Goal: Task Accomplishment & Management: Use online tool/utility

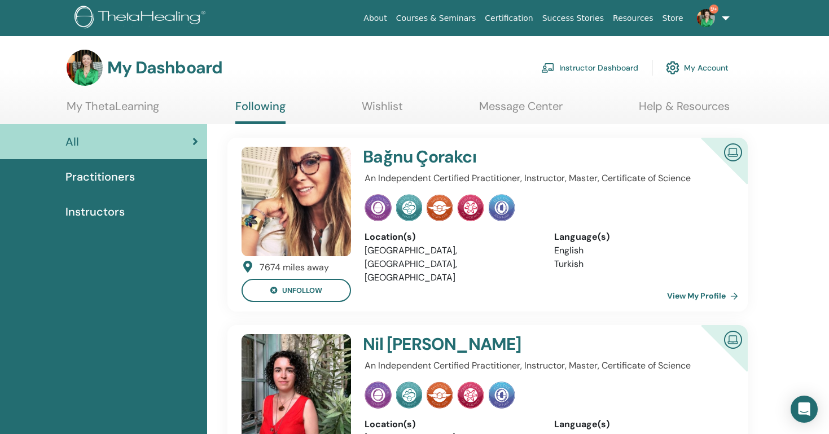
click at [601, 64] on link "Instructor Dashboard" at bounding box center [589, 67] width 97 height 25
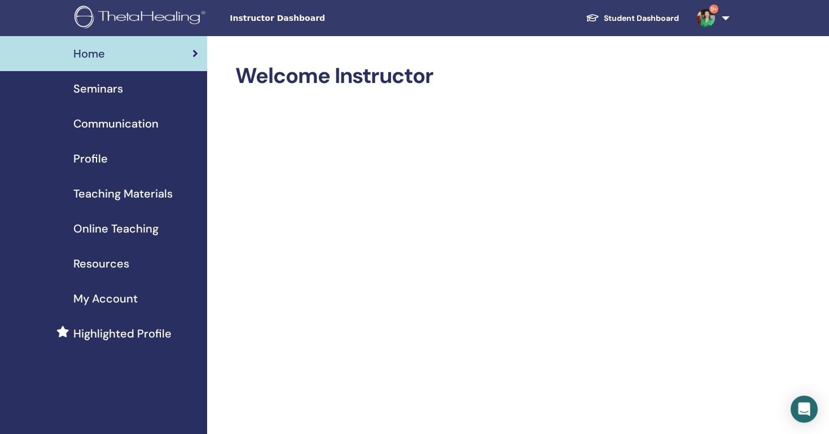
click at [104, 97] on link "Seminars" at bounding box center [103, 88] width 207 height 35
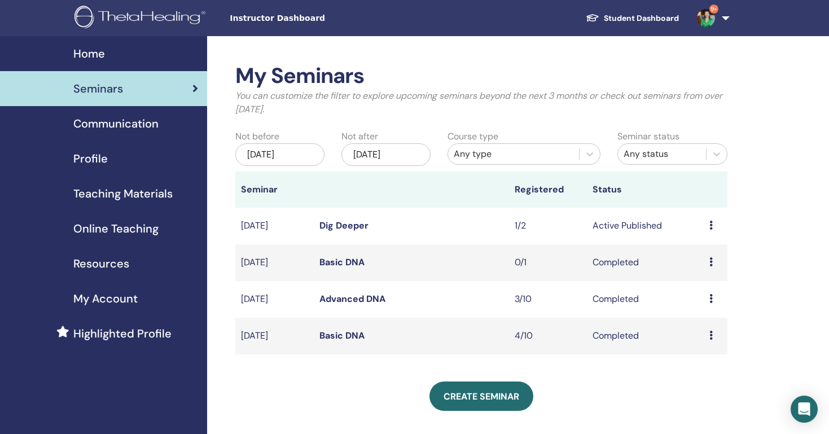
click at [709, 222] on icon at bounding box center [710, 225] width 3 height 9
click at [713, 266] on link "Attendees" at bounding box center [703, 266] width 43 height 12
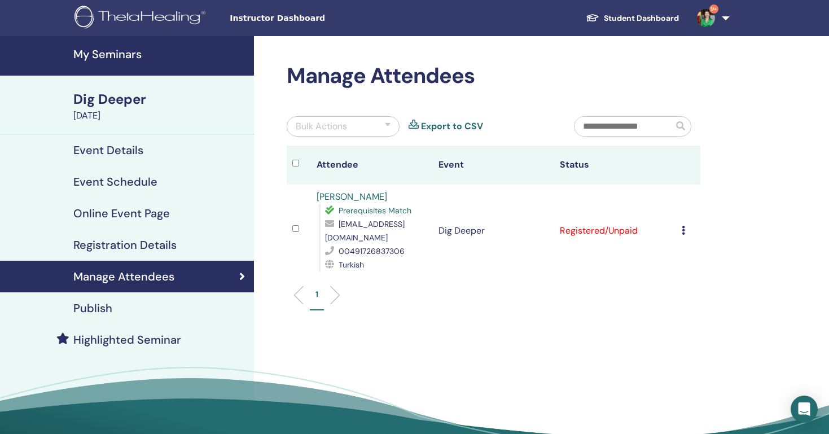
click at [682, 233] on icon at bounding box center [683, 230] width 3 height 9
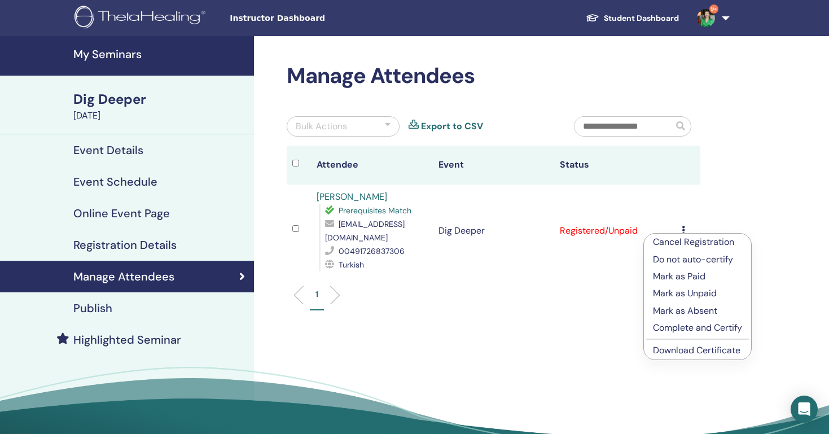
click at [687, 330] on p "Complete and Certify" at bounding box center [697, 328] width 89 height 14
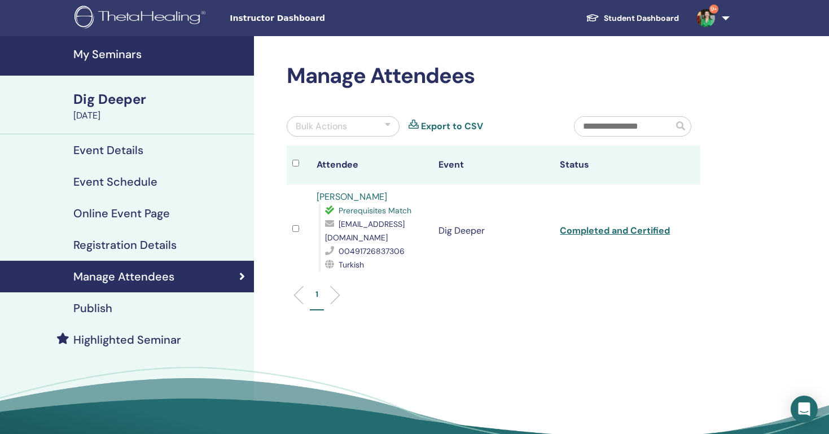
click at [631, 230] on link "Completed and Certified" at bounding box center [615, 231] width 110 height 12
